Goal: Obtain resource: Obtain resource

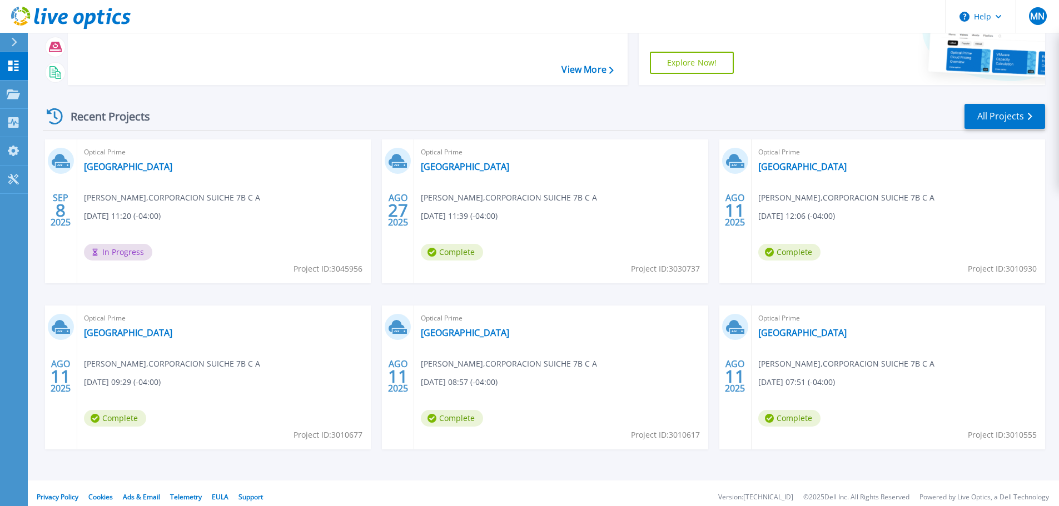
scroll to position [110, 0]
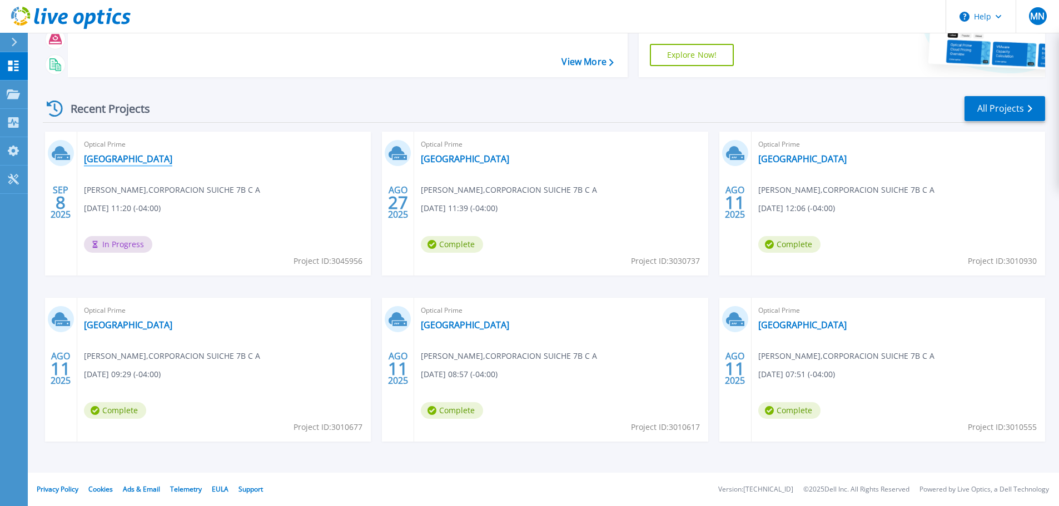
click at [96, 159] on link "[GEOGRAPHIC_DATA]" at bounding box center [128, 158] width 88 height 11
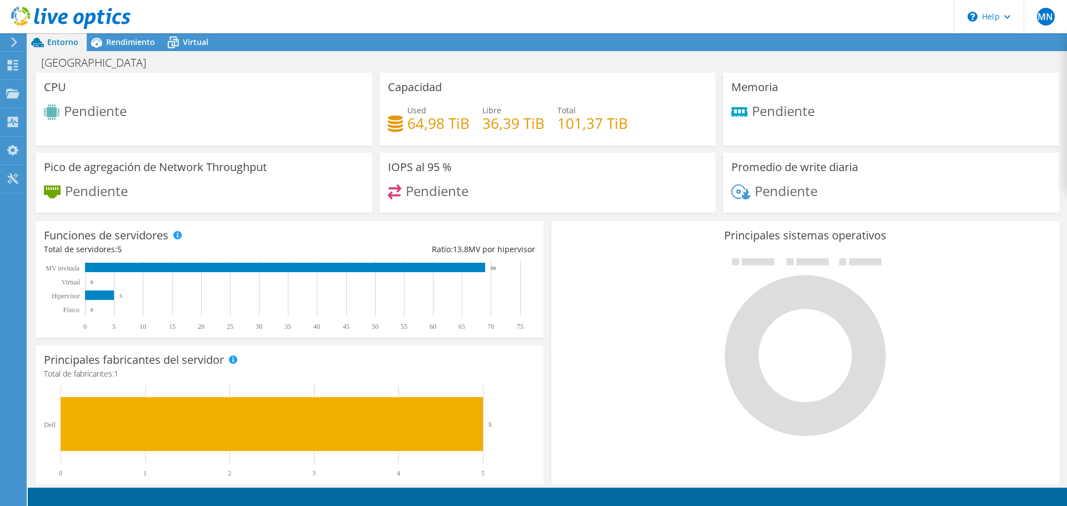
scroll to position [278, 0]
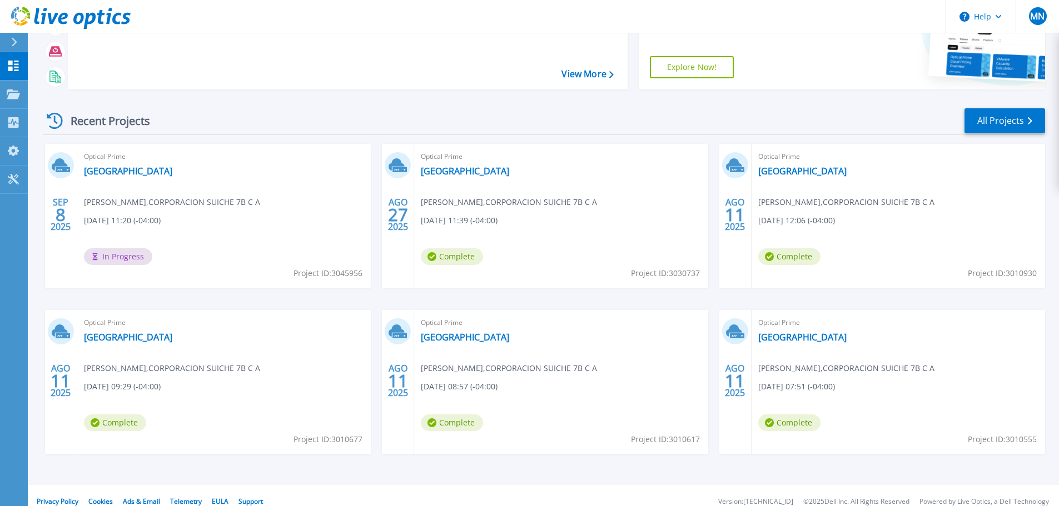
scroll to position [110, 0]
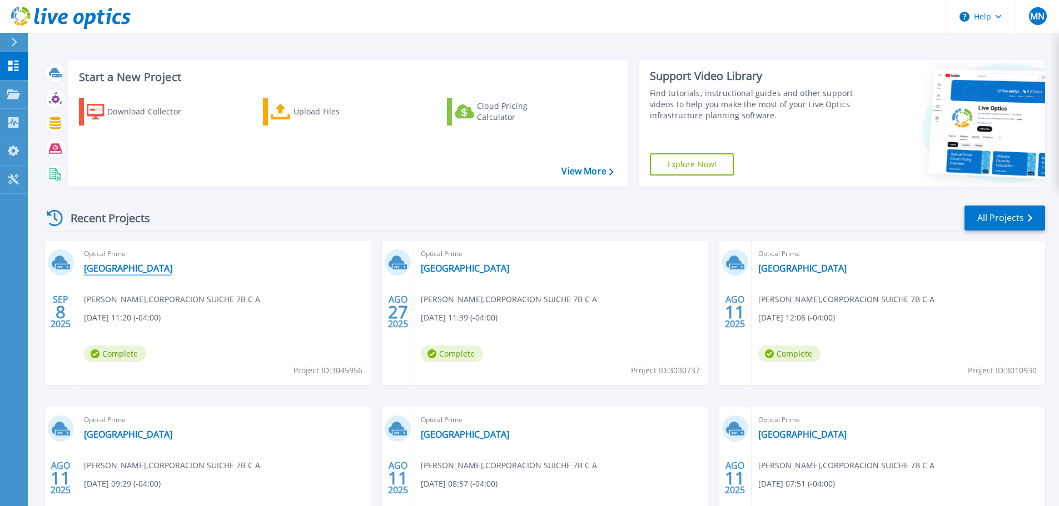
click at [100, 263] on link "[GEOGRAPHIC_DATA]" at bounding box center [128, 268] width 88 height 11
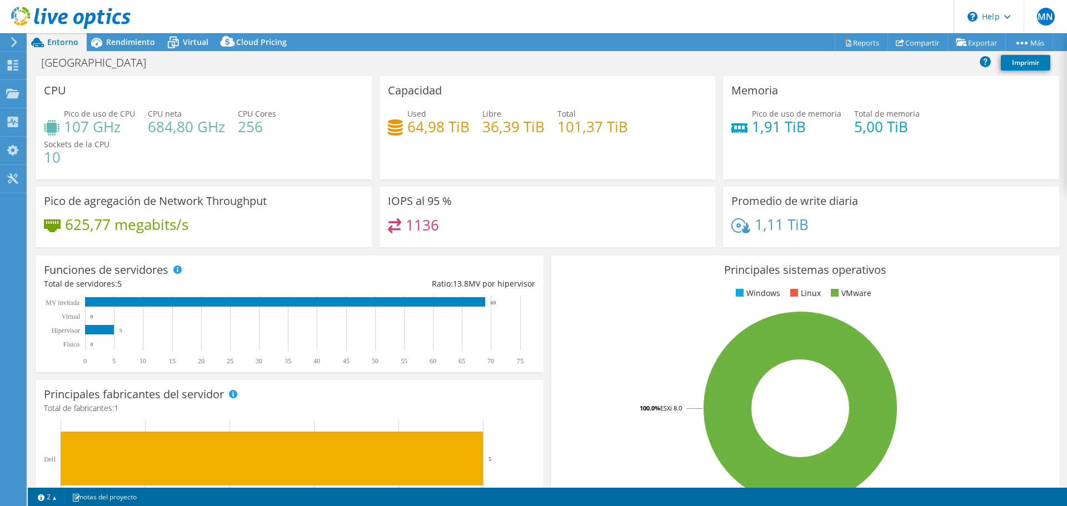
select select "USD"
click at [126, 40] on span "Rendimiento" at bounding box center [130, 42] width 49 height 11
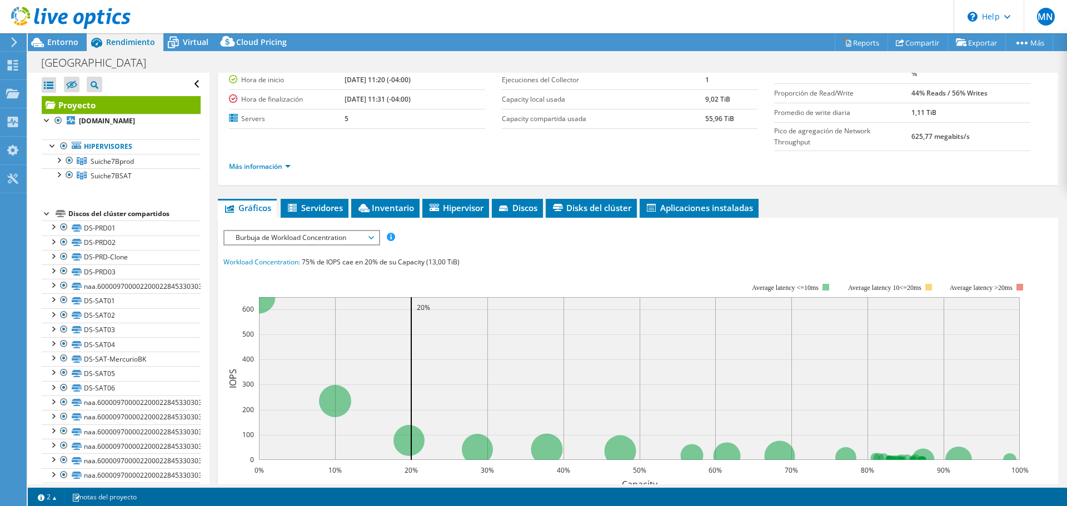
scroll to position [111, 0]
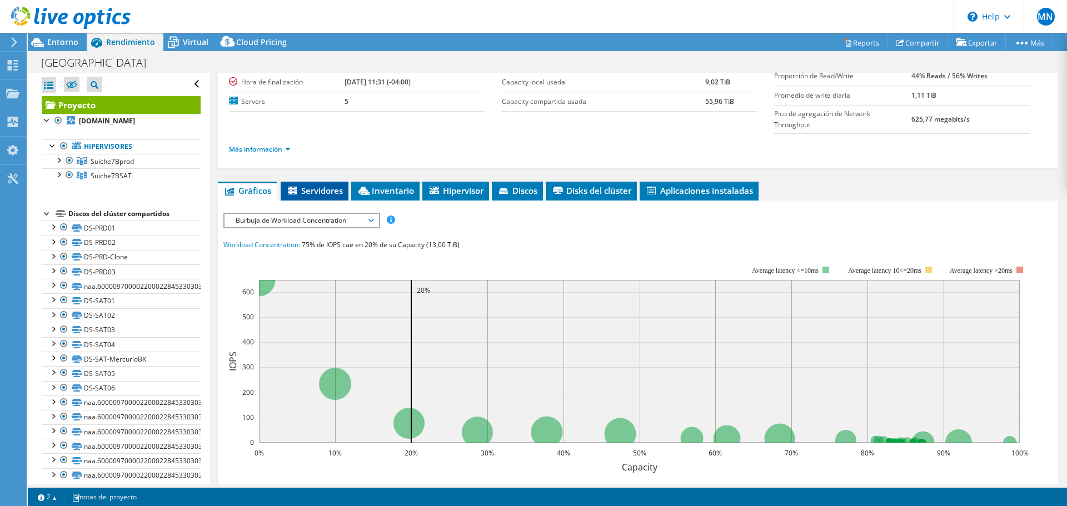
click at [327, 185] on span "Servidores" at bounding box center [314, 190] width 57 height 11
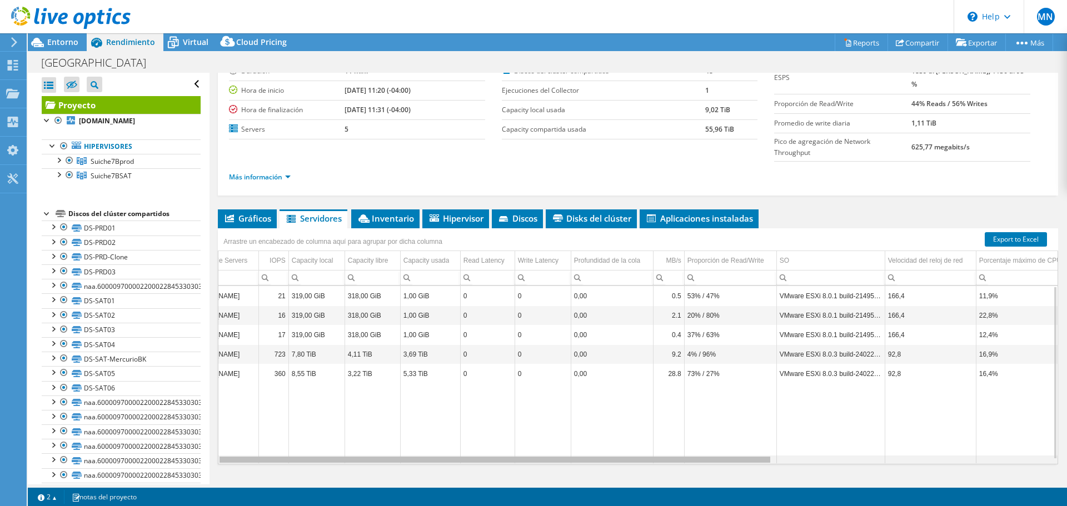
scroll to position [0, 0]
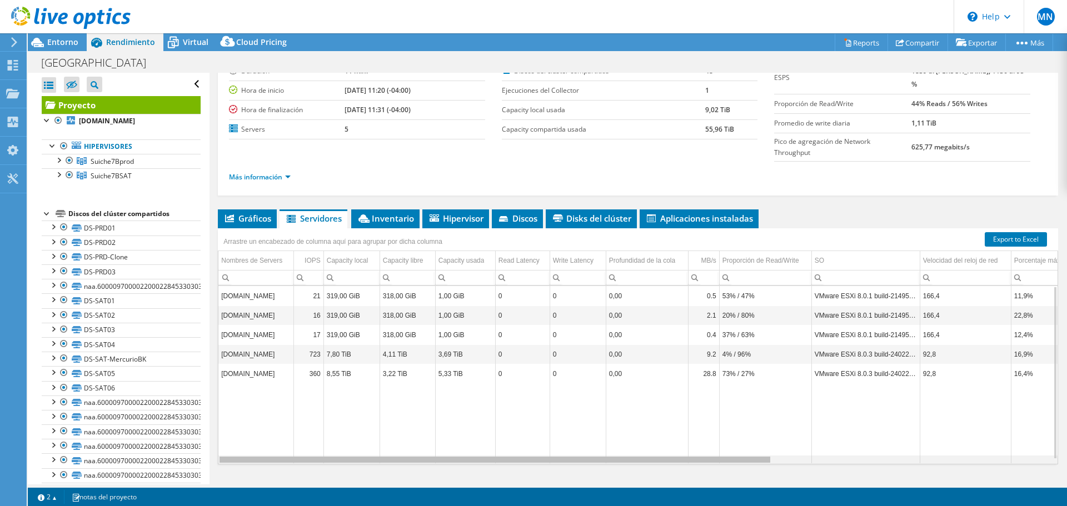
drag, startPoint x: 644, startPoint y: 438, endPoint x: 424, endPoint y: 446, distance: 220.3
click at [424, 446] on body "MN Usuario final [PERSON_NAME] [EMAIL_ADDRESS][DOMAIN_NAME] CORPORACION SUICHE …" at bounding box center [533, 253] width 1067 height 506
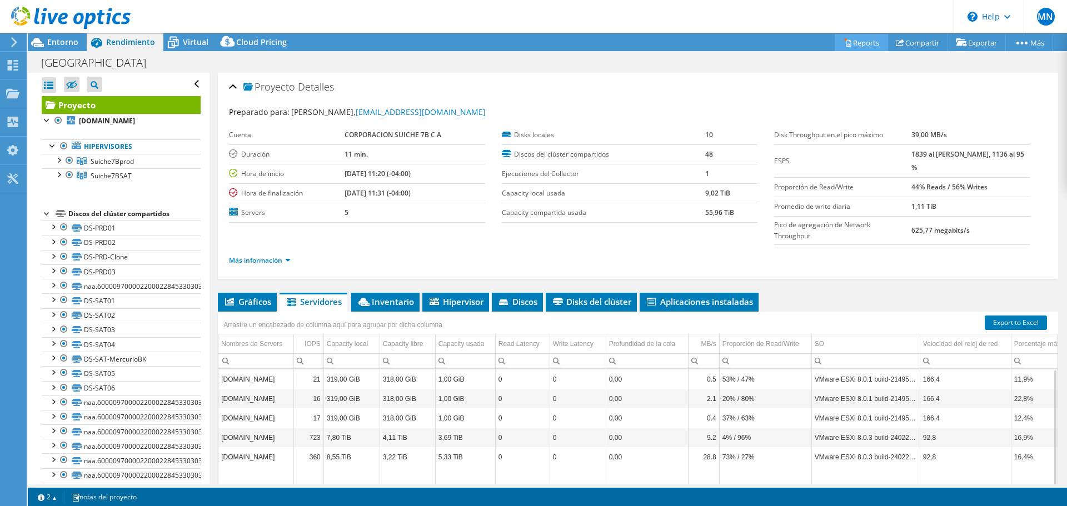
click at [844, 44] on icon at bounding box center [848, 42] width 8 height 8
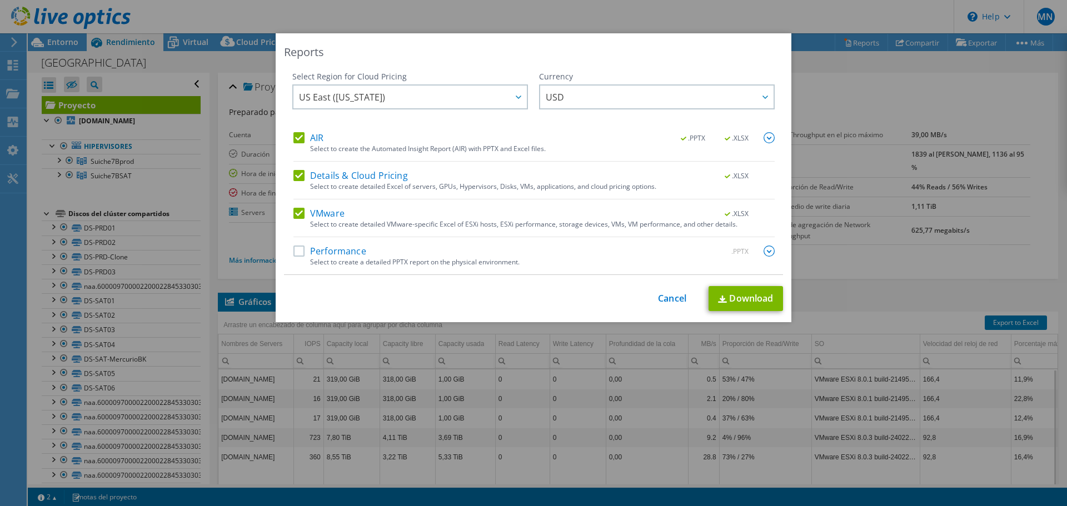
click at [296, 248] on label "Performance" at bounding box center [330, 251] width 73 height 11
click at [0, 0] on input "Performance" at bounding box center [0, 0] width 0 height 0
click at [294, 181] on label "Details & Cloud Pricing" at bounding box center [351, 175] width 115 height 11
click at [0, 0] on input "Details & Cloud Pricing" at bounding box center [0, 0] width 0 height 0
click at [763, 304] on link "Download" at bounding box center [746, 298] width 74 height 25
